Goal: Information Seeking & Learning: Learn about a topic

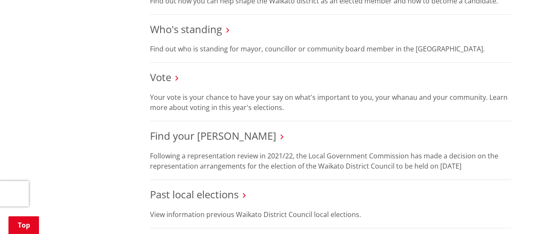
scroll to position [899, 0]
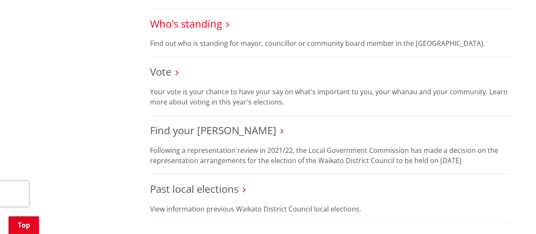
click at [209, 20] on link "Who's standing" at bounding box center [186, 24] width 72 height 14
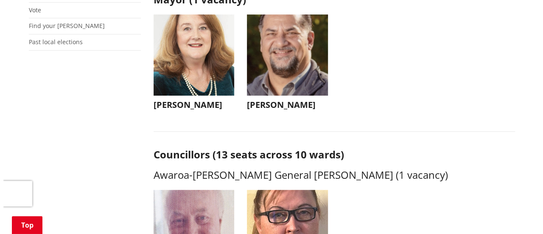
scroll to position [258, 0]
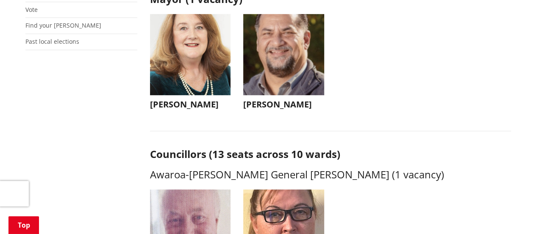
click at [267, 99] on h3 "Aksel Bech" at bounding box center [283, 104] width 81 height 10
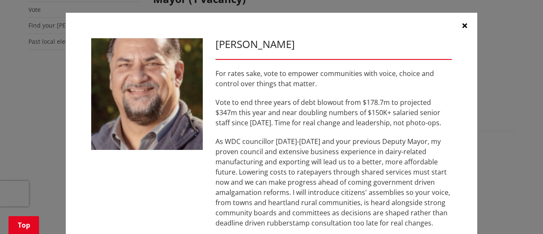
click at [357, 126] on p "Vote to end three years of debt blowout from $178.7m to projected $347m this ye…" at bounding box center [333, 112] width 236 height 31
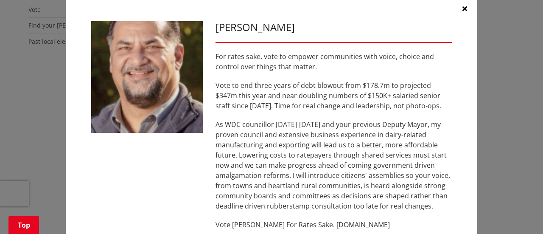
scroll to position [0, 0]
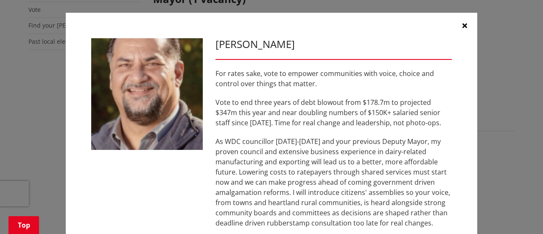
click at [462, 23] on icon "button" at bounding box center [464, 25] width 5 height 7
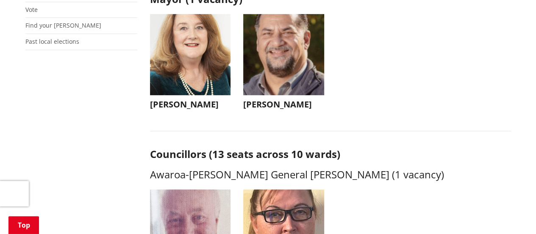
click at [184, 69] on img "button" at bounding box center [190, 54] width 81 height 81
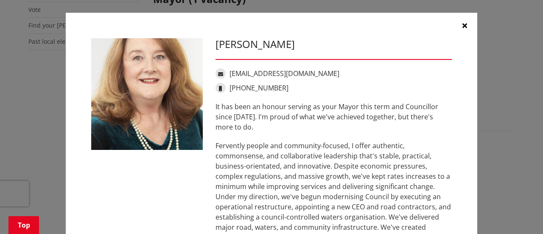
click at [340, 157] on p "Fervently people and community-focused, I offer authentic, commonsense, and col…" at bounding box center [333, 196] width 236 height 112
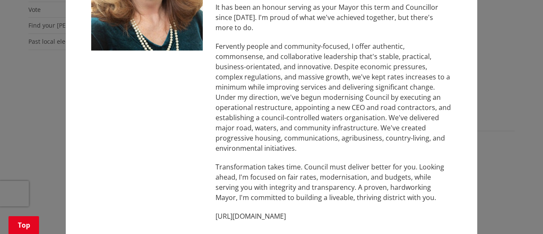
scroll to position [133, 0]
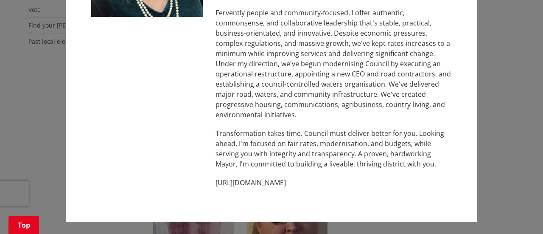
click at [271, 183] on p "http://www.jacquichurch.com" at bounding box center [333, 182] width 236 height 10
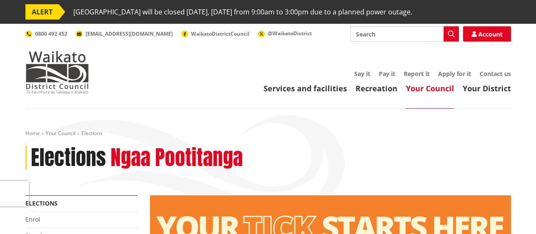
scroll to position [898, 0]
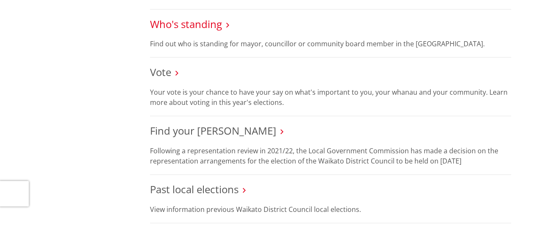
click at [188, 25] on link "Who's standing" at bounding box center [186, 24] width 72 height 14
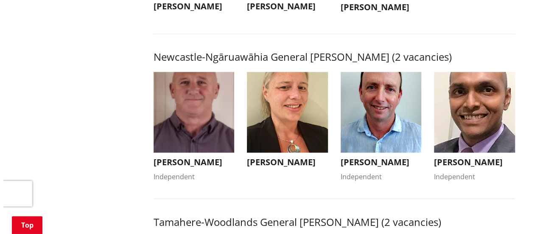
scroll to position [712, 0]
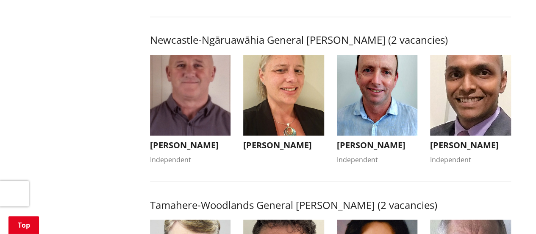
click at [451, 150] on h3 "Ganga Sudhan" at bounding box center [470, 144] width 81 height 10
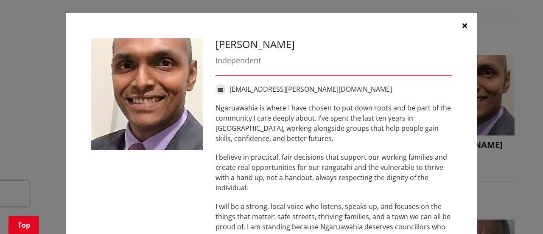
click at [364, 158] on p "I believe in practical, fair decisions that support our working families and cr…" at bounding box center [333, 172] width 236 height 41
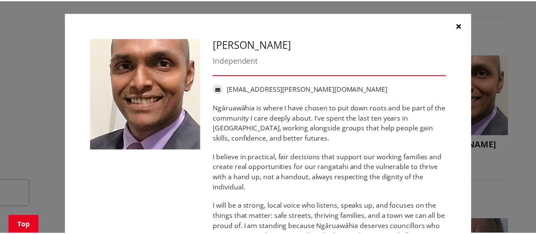
scroll to position [0, 0]
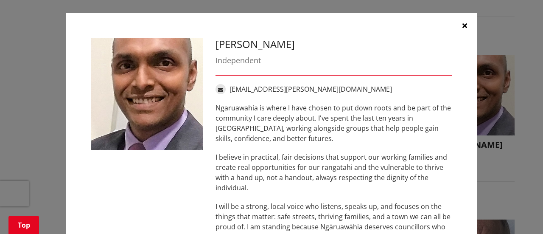
click at [462, 23] on icon "button" at bounding box center [464, 25] width 5 height 7
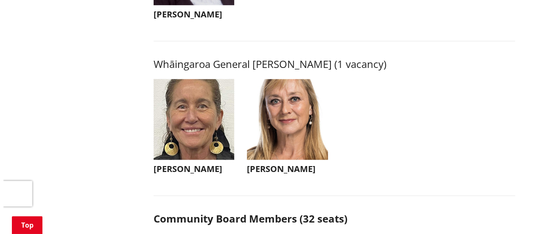
scroll to position [2069, 0]
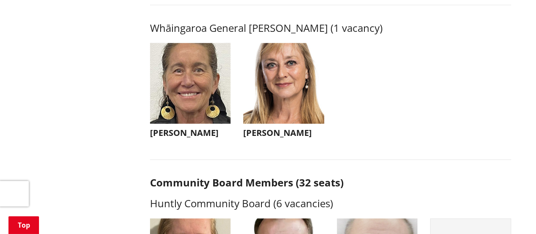
click at [275, 138] on h3 "Nicola Laboyrie" at bounding box center [283, 133] width 81 height 10
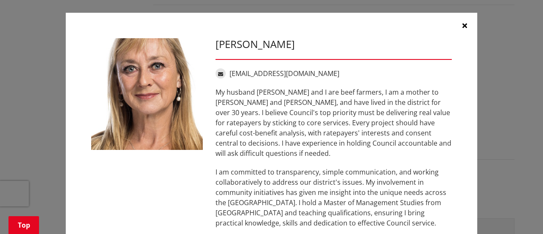
click at [462, 22] on icon "button" at bounding box center [464, 25] width 5 height 7
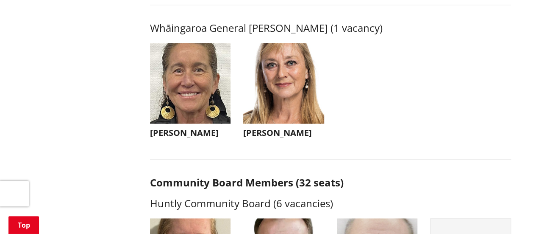
click at [196, 138] on h3 "Lisa Thomson" at bounding box center [190, 133] width 81 height 10
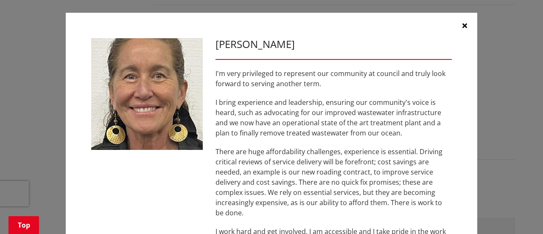
click at [353, 156] on p "There are huge affordability challenges, experience is essential. Driving criti…" at bounding box center [333, 181] width 236 height 71
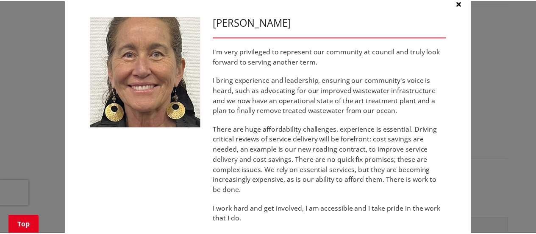
scroll to position [0, 0]
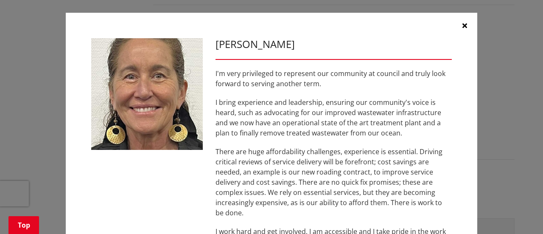
click at [464, 22] on button "button" at bounding box center [464, 25] width 25 height 25
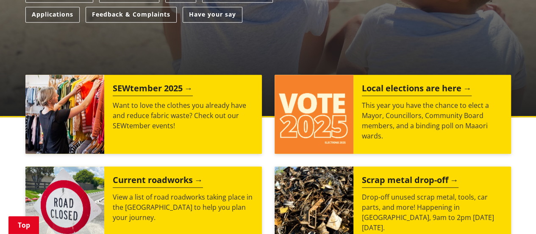
scroll to position [305, 0]
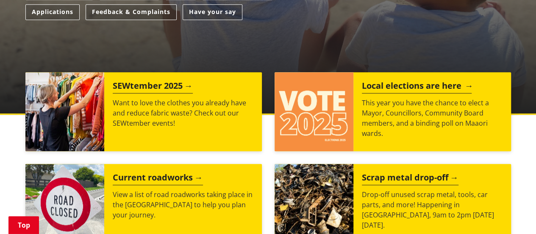
click at [385, 81] on h2 "Local elections are here" at bounding box center [417, 87] width 110 height 13
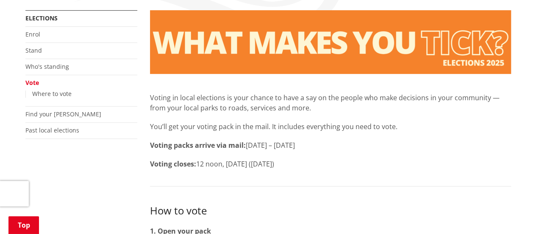
scroll to position [170, 0]
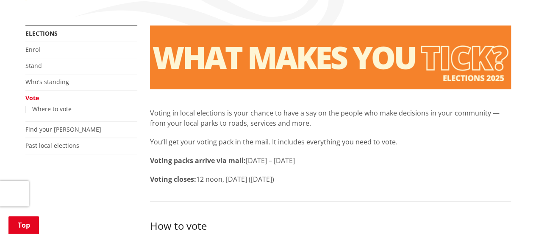
click at [56, 123] on li "Find your [PERSON_NAME]" at bounding box center [81, 130] width 112 height 16
click at [56, 131] on link "Find your [PERSON_NAME]" at bounding box center [63, 129] width 76 height 8
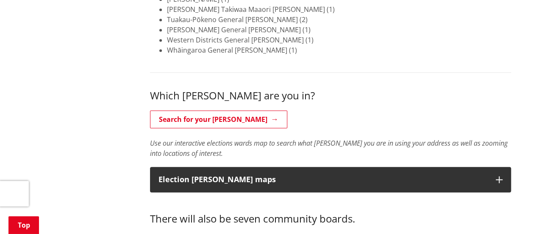
scroll to position [373, 0]
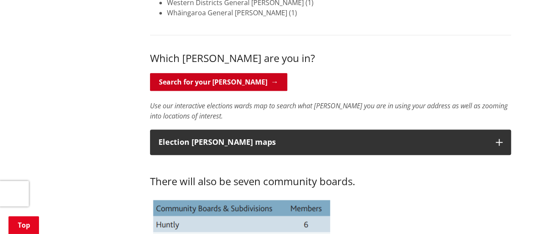
click at [231, 77] on link "Search for your [PERSON_NAME]" at bounding box center [218, 82] width 137 height 18
